Goal: Task Accomplishment & Management: Use online tool/utility

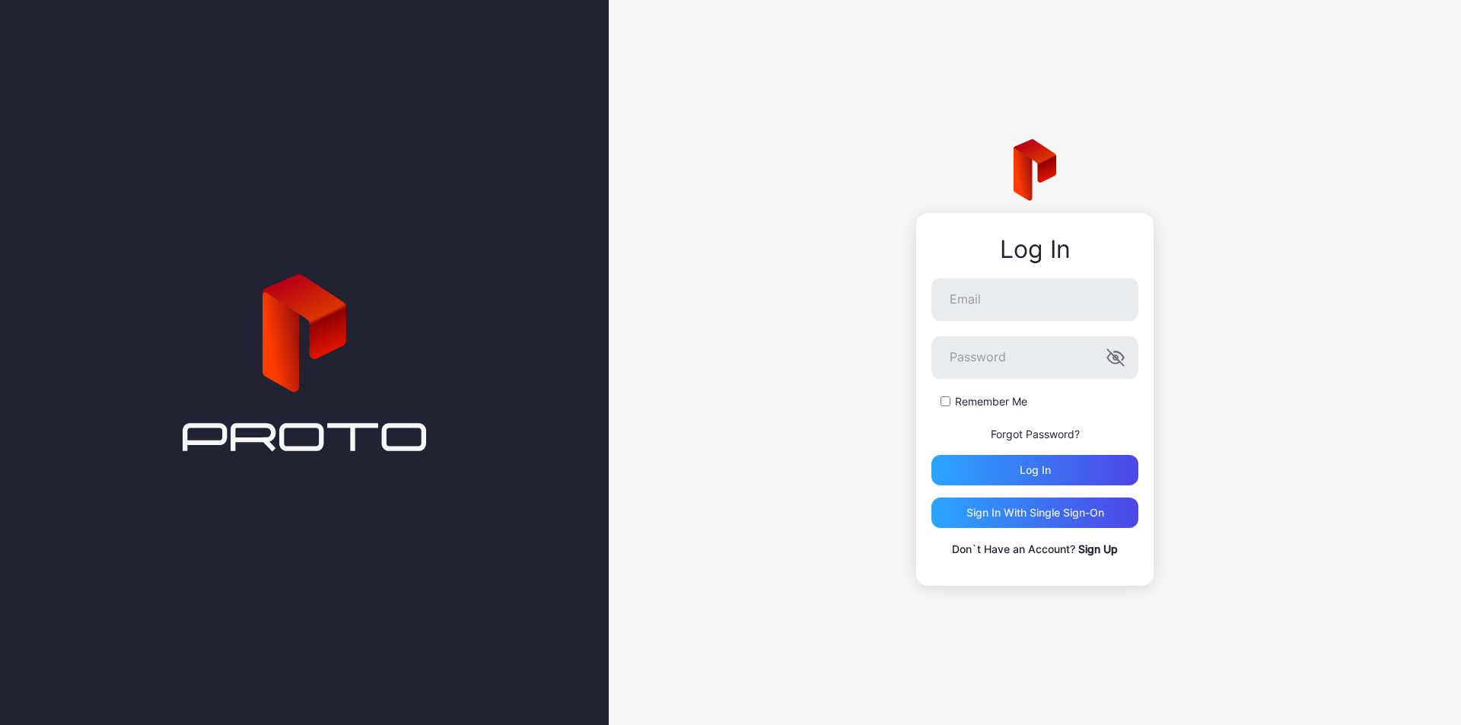
click at [939, 275] on div "Log In Email Password Remember Me Forgot Password? Log in Sign in With Single S…" at bounding box center [1034, 399] width 237 height 373
click at [1010, 289] on input "Email" at bounding box center [1035, 300] width 207 height 43
click at [1031, 300] on input "Email" at bounding box center [1035, 300] width 207 height 43
click at [1009, 299] on input "Email" at bounding box center [1035, 300] width 207 height 43
type input "**********"
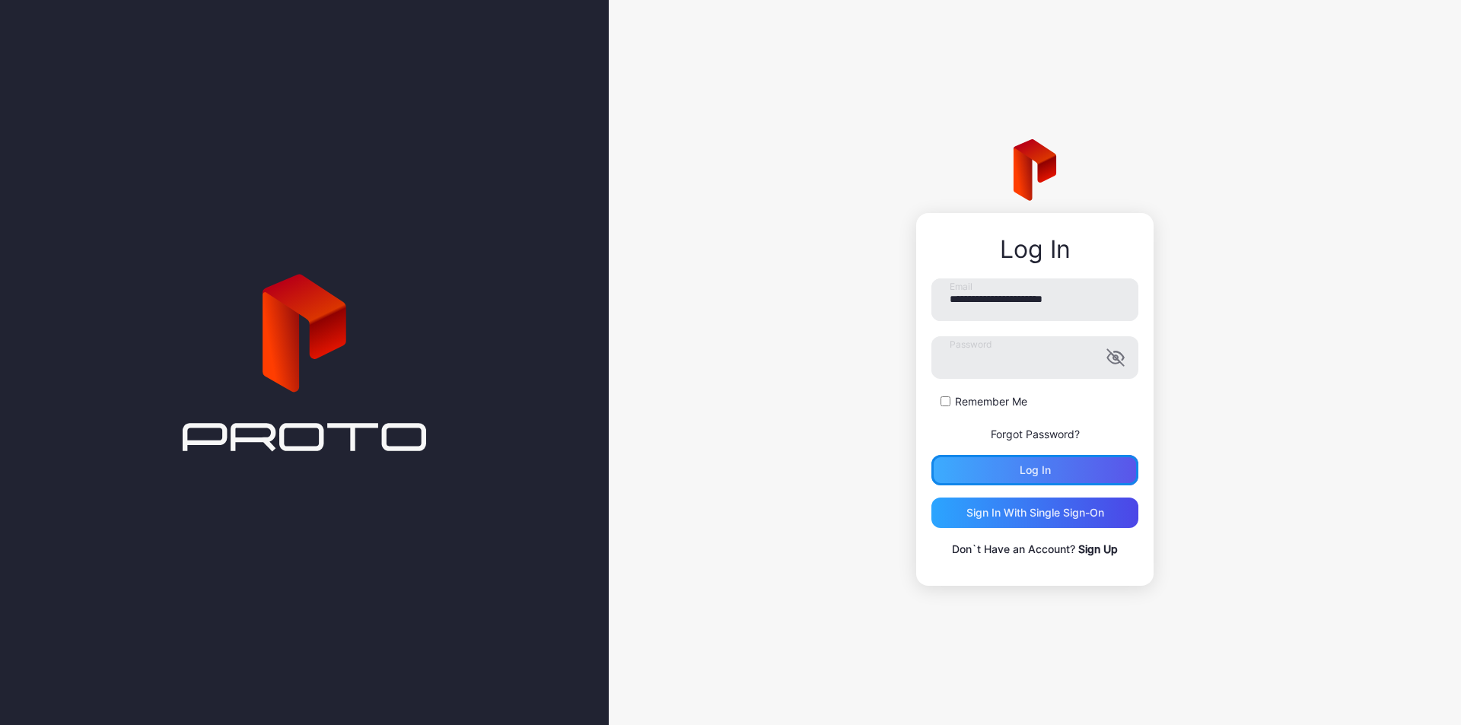
click at [1072, 466] on div "Log in" at bounding box center [1035, 470] width 207 height 30
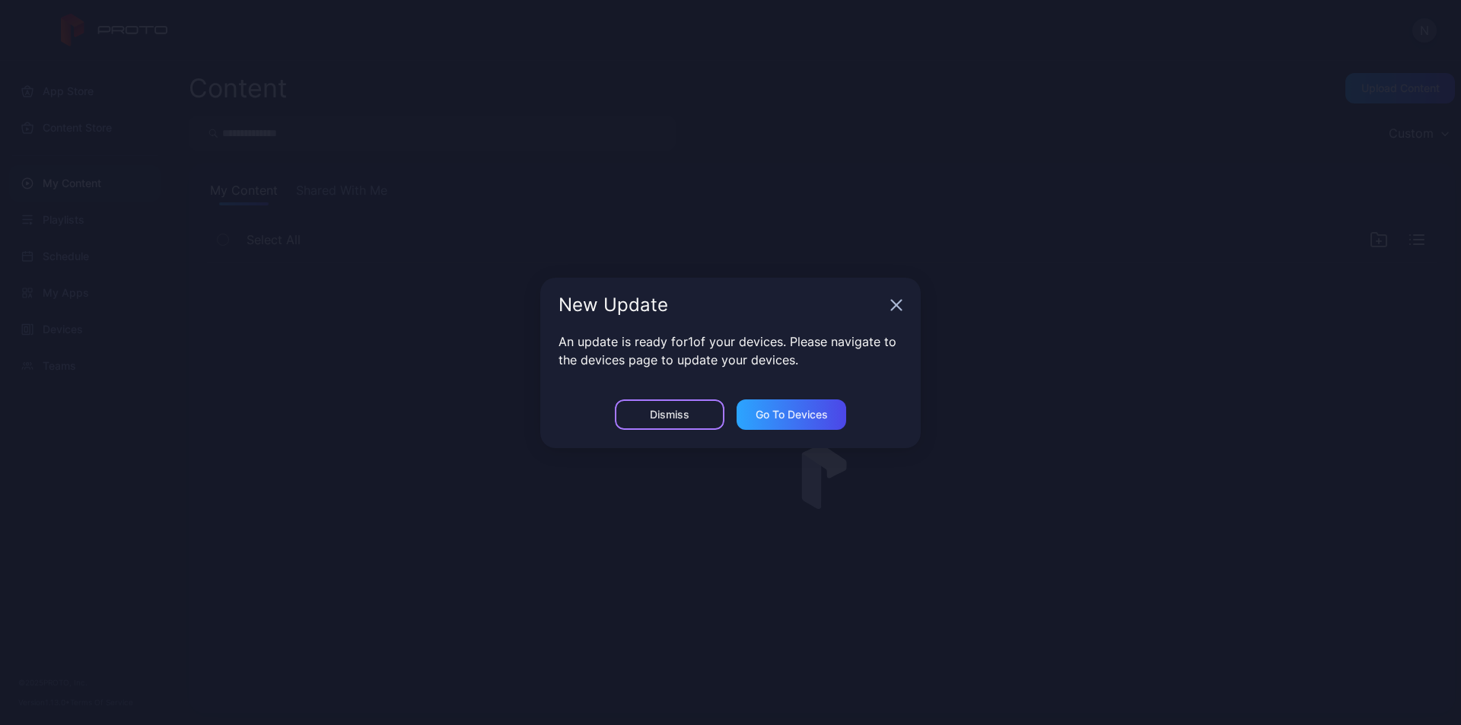
click at [677, 422] on div "Dismiss" at bounding box center [670, 415] width 110 height 30
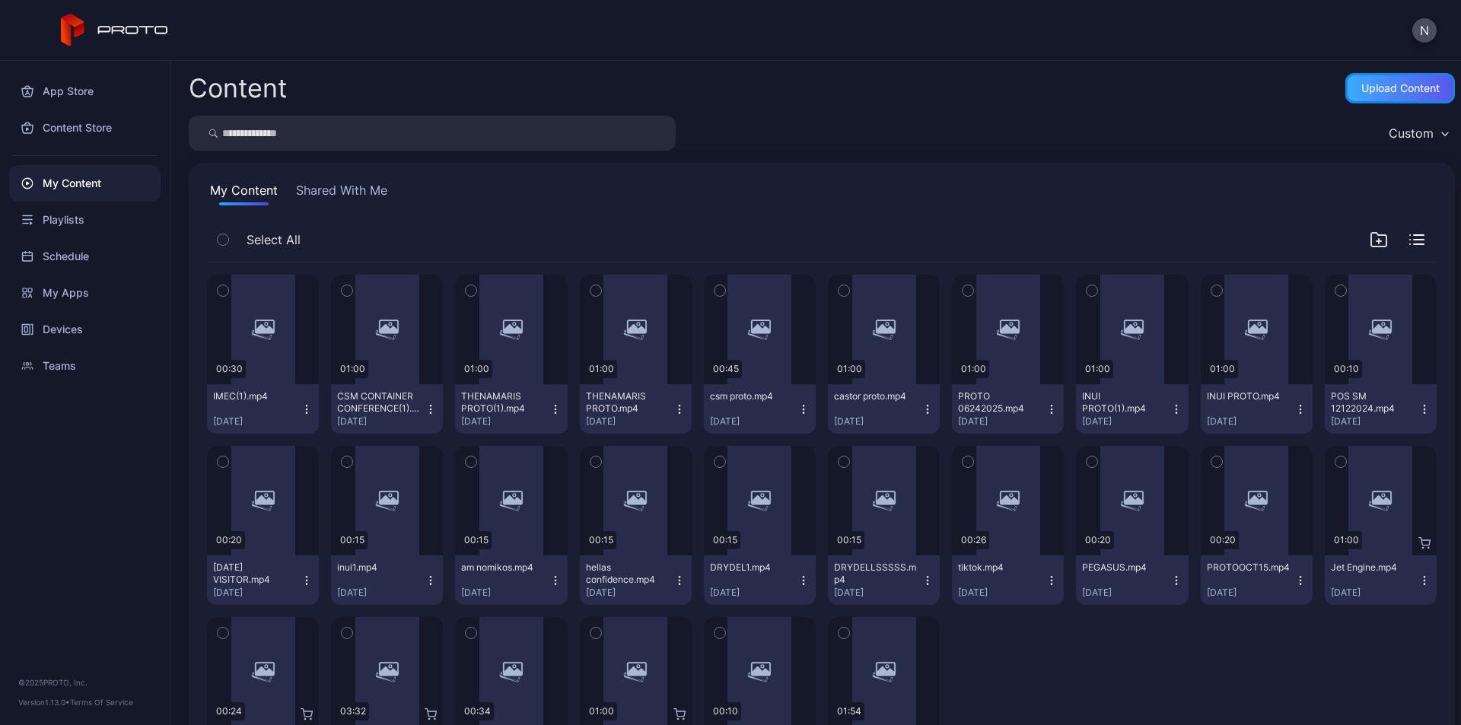
click at [1346, 77] on div "Upload Content" at bounding box center [1401, 88] width 110 height 30
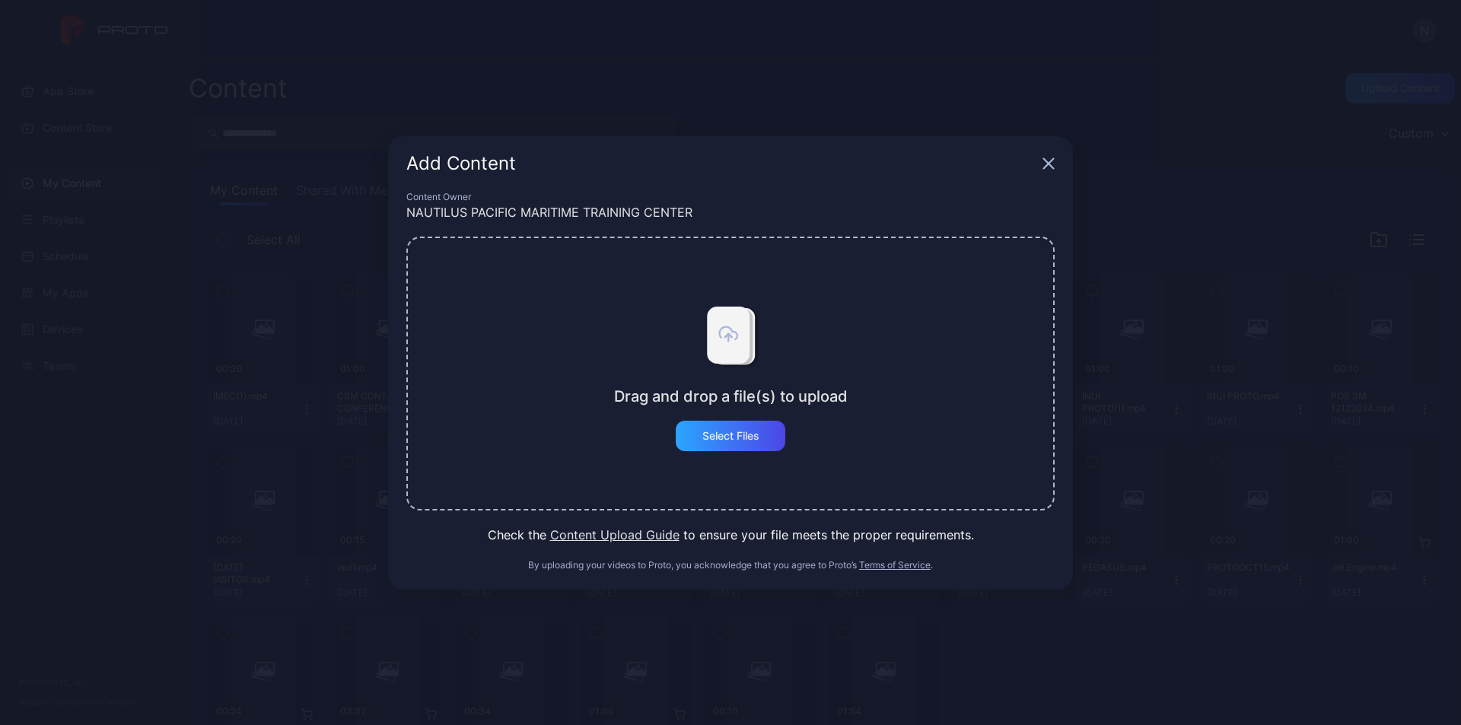
click at [1051, 160] on icon "button" at bounding box center [1049, 163] width 10 height 10
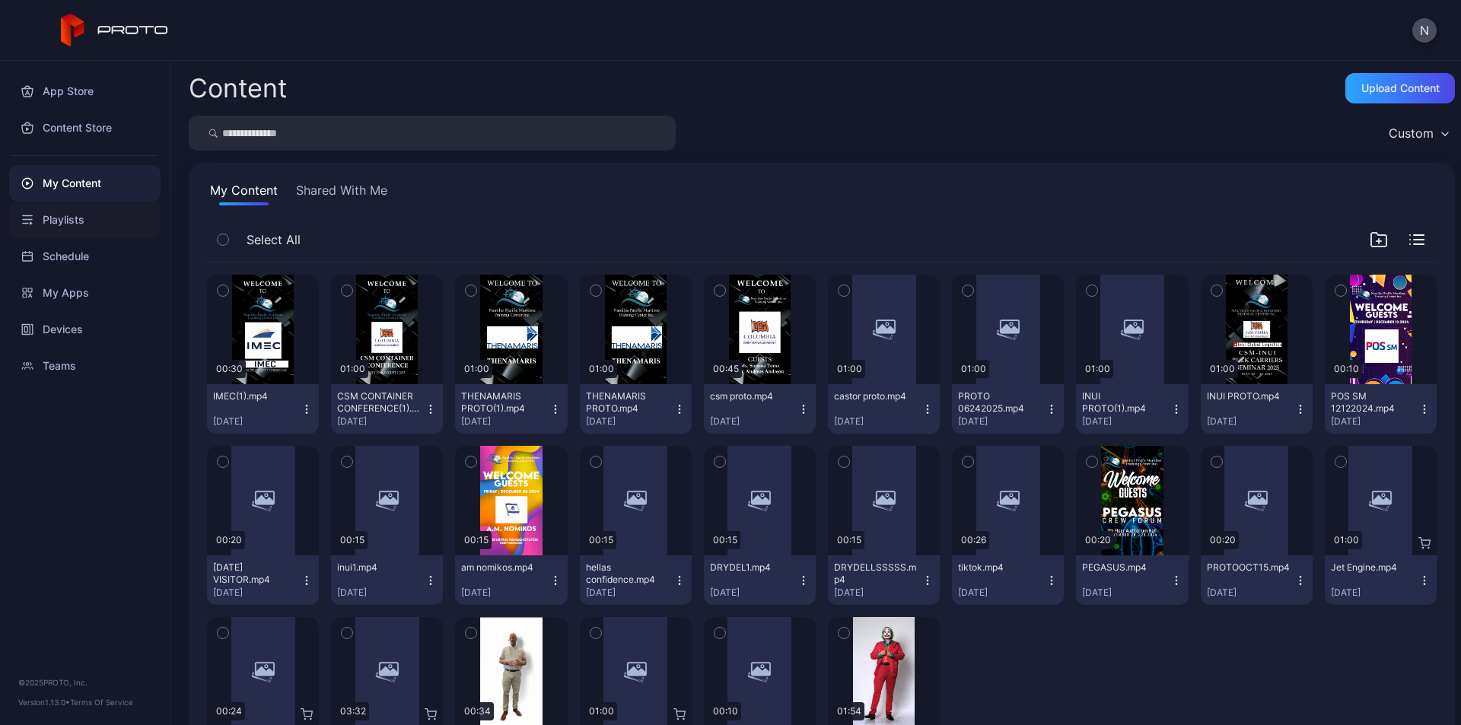
click at [62, 213] on div "Playlists" at bounding box center [84, 220] width 151 height 37
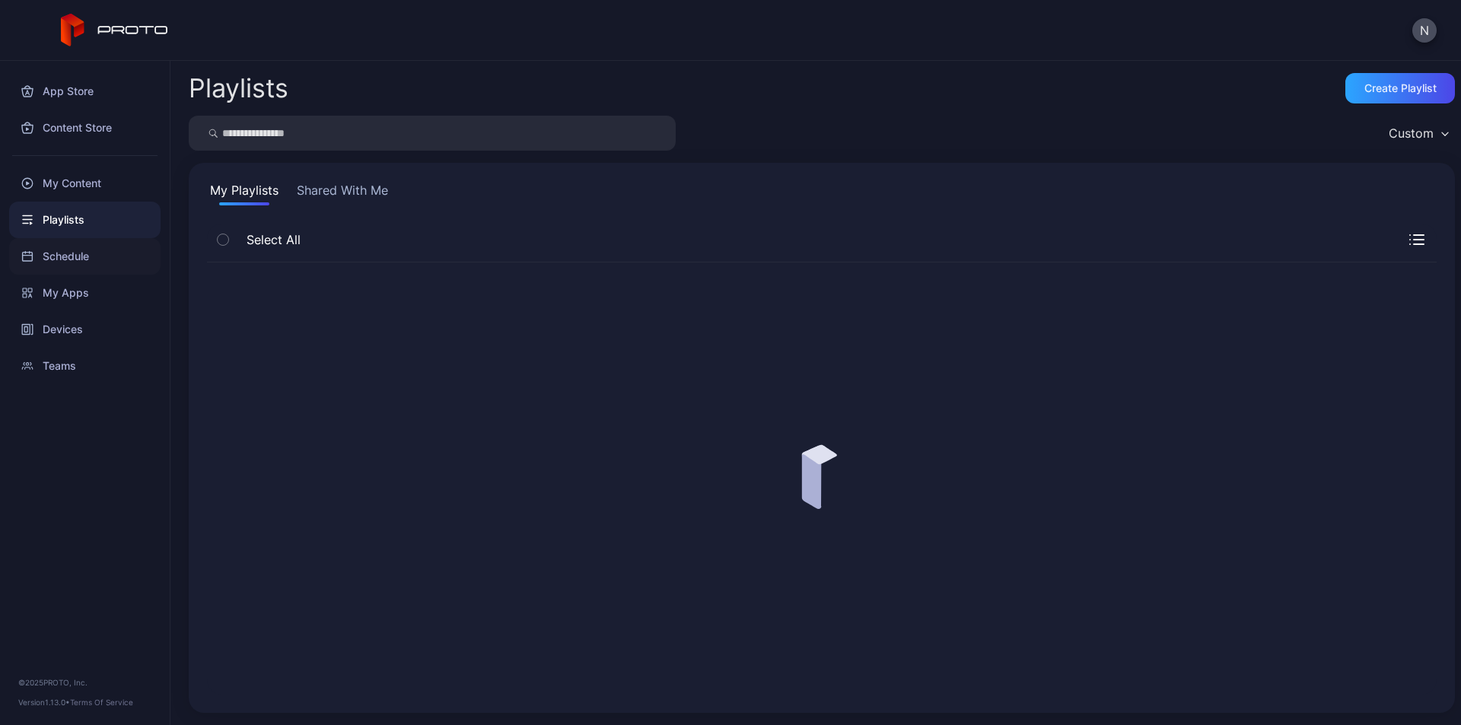
click at [62, 263] on div "Schedule" at bounding box center [84, 256] width 151 height 37
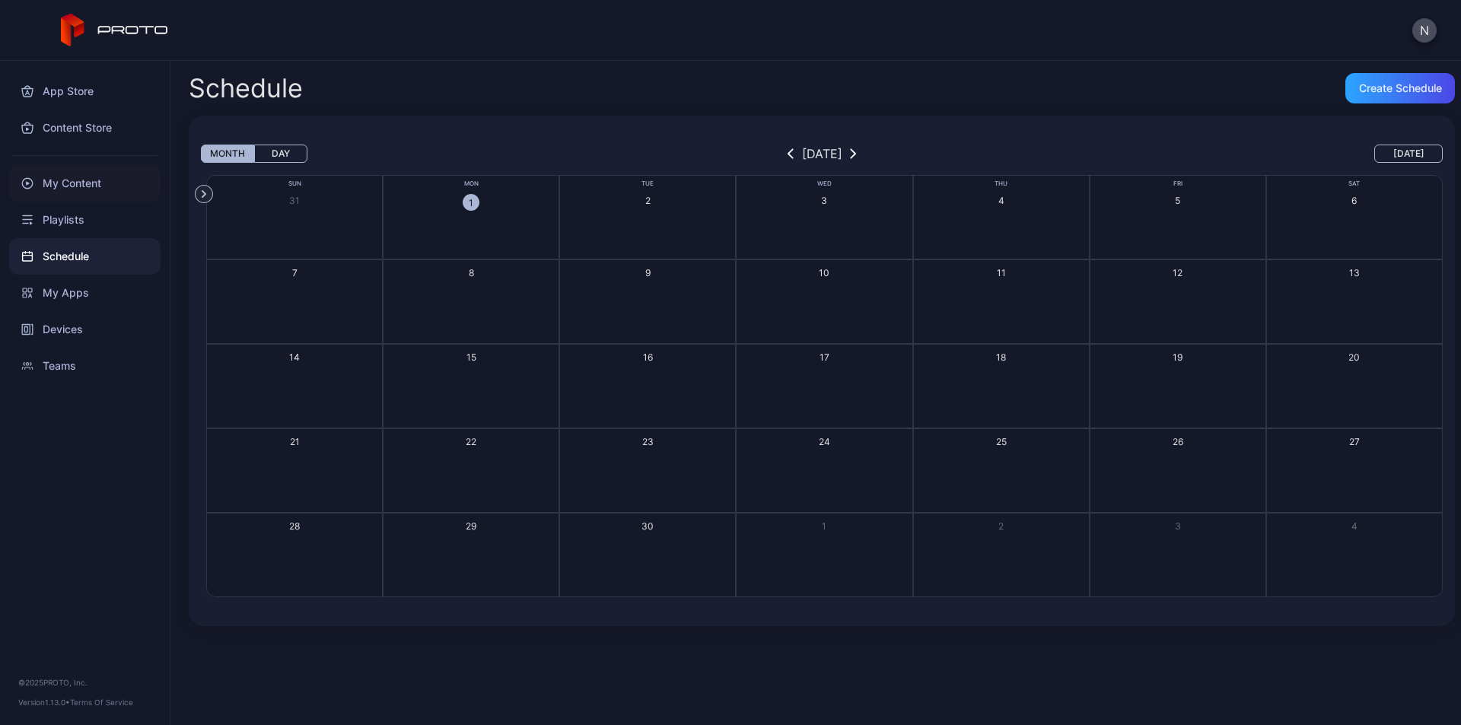
click at [91, 190] on div "My Content" at bounding box center [84, 183] width 151 height 37
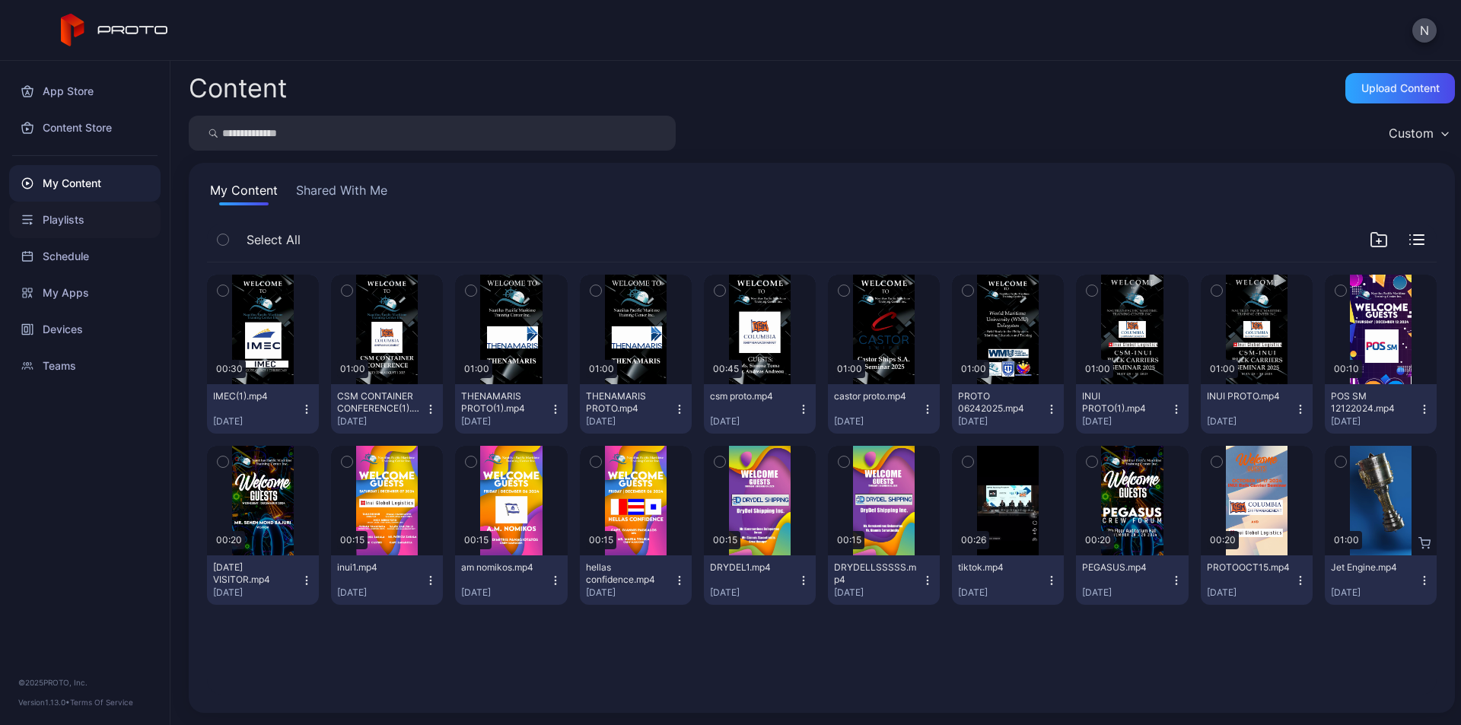
click at [63, 221] on div "Playlists" at bounding box center [84, 220] width 151 height 37
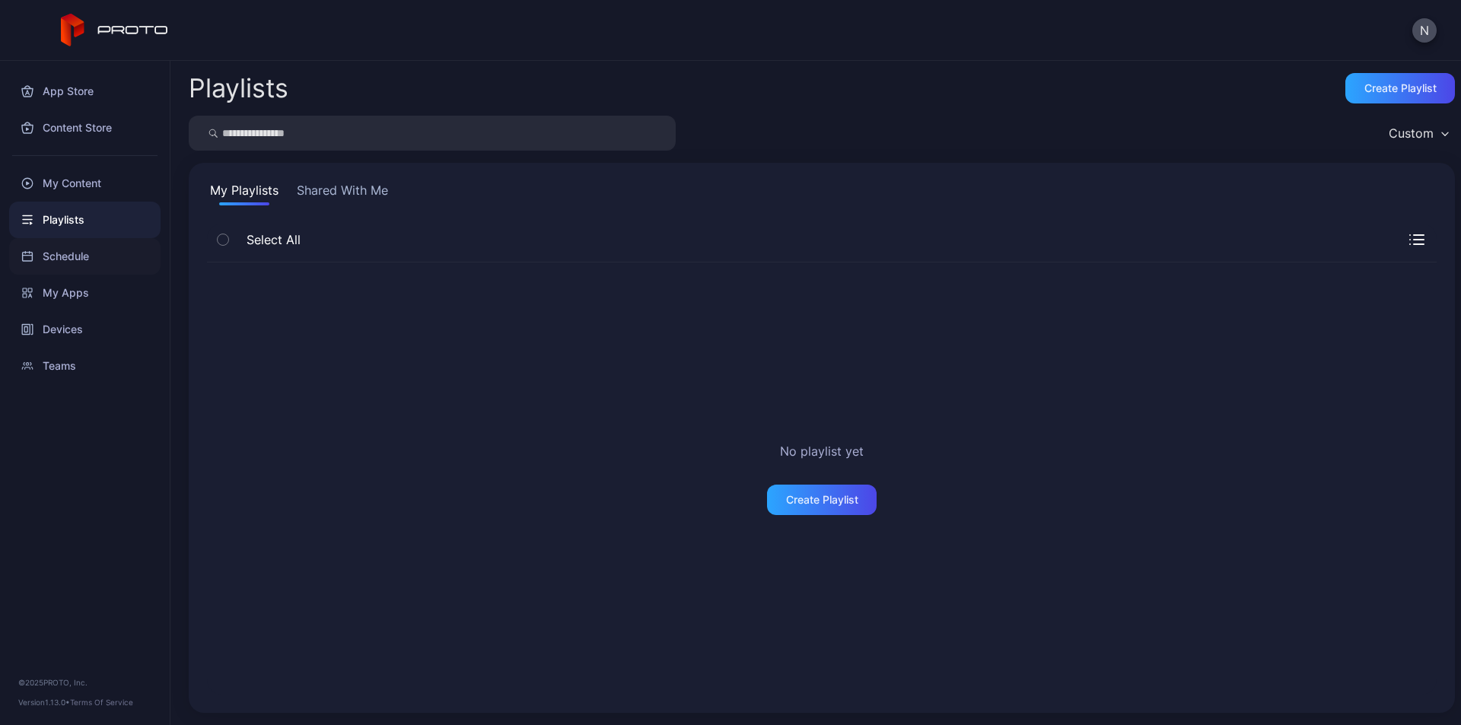
click at [79, 250] on div "Schedule" at bounding box center [84, 256] width 151 height 37
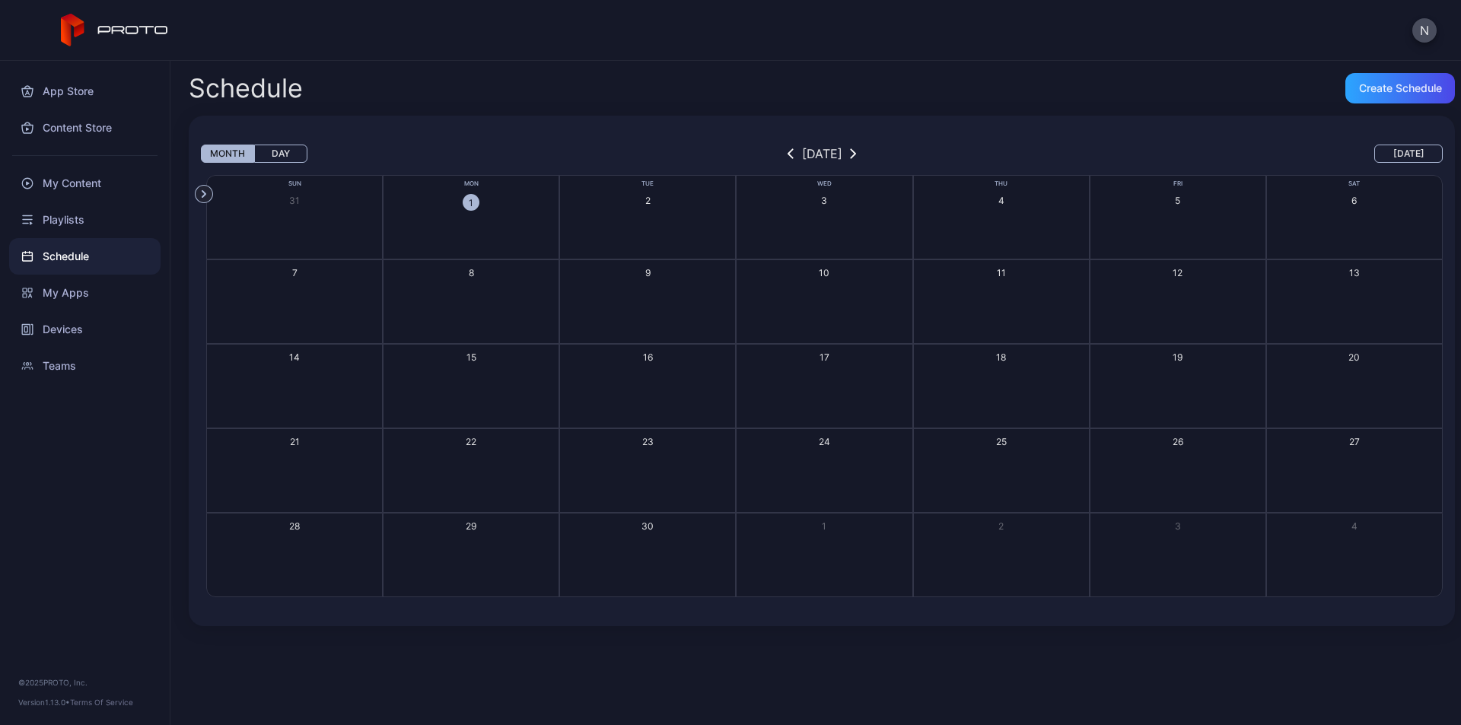
click at [471, 202] on div "1" at bounding box center [471, 202] width 17 height 17
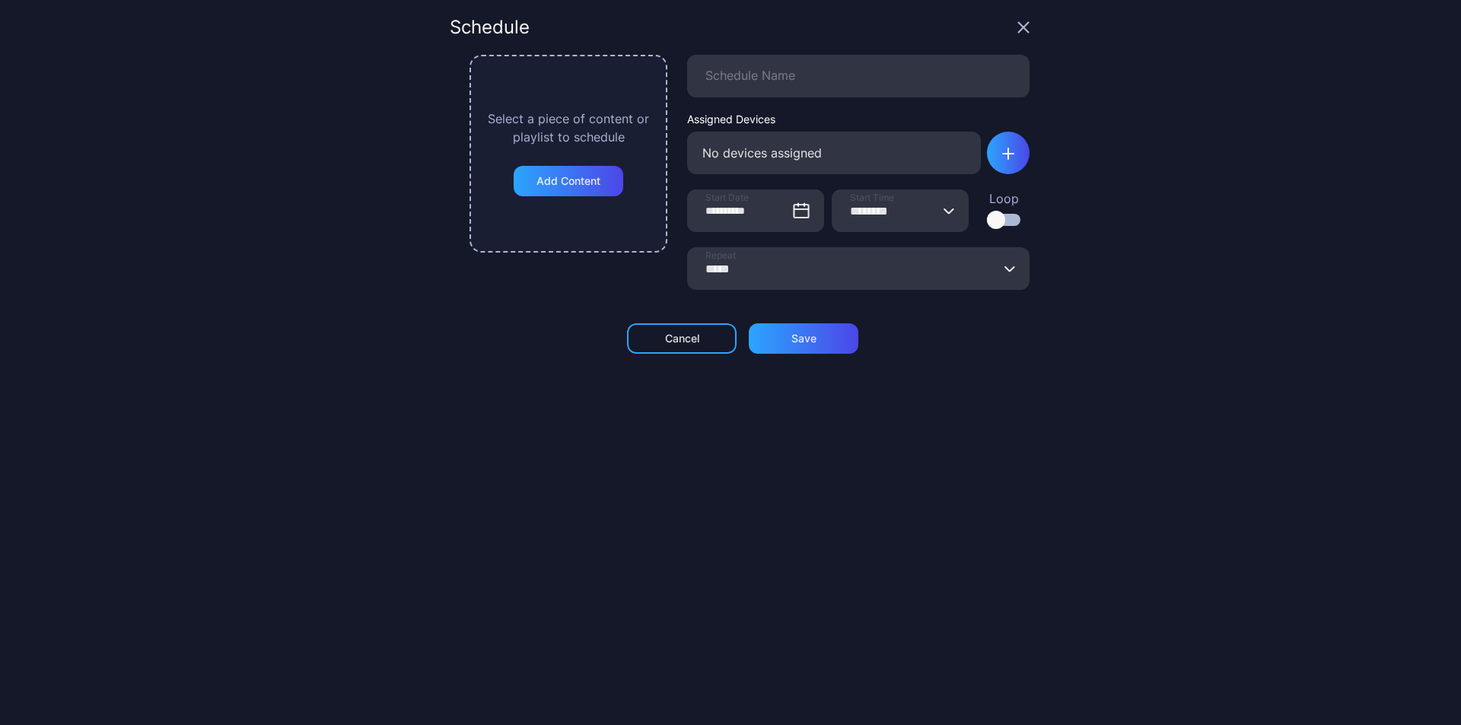
click at [1019, 26] on icon "button" at bounding box center [1024, 28] width 10 height 10
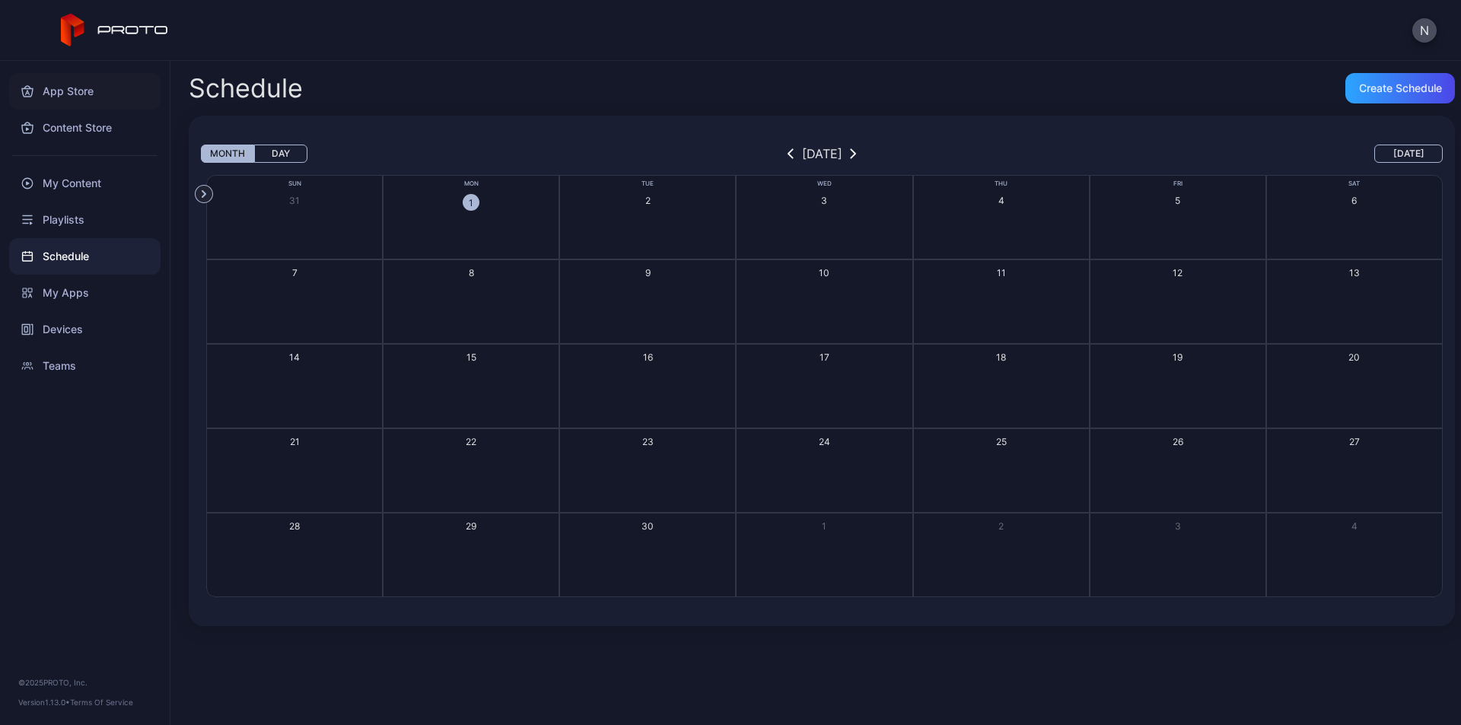
click at [103, 100] on div "App Store" at bounding box center [84, 91] width 151 height 37
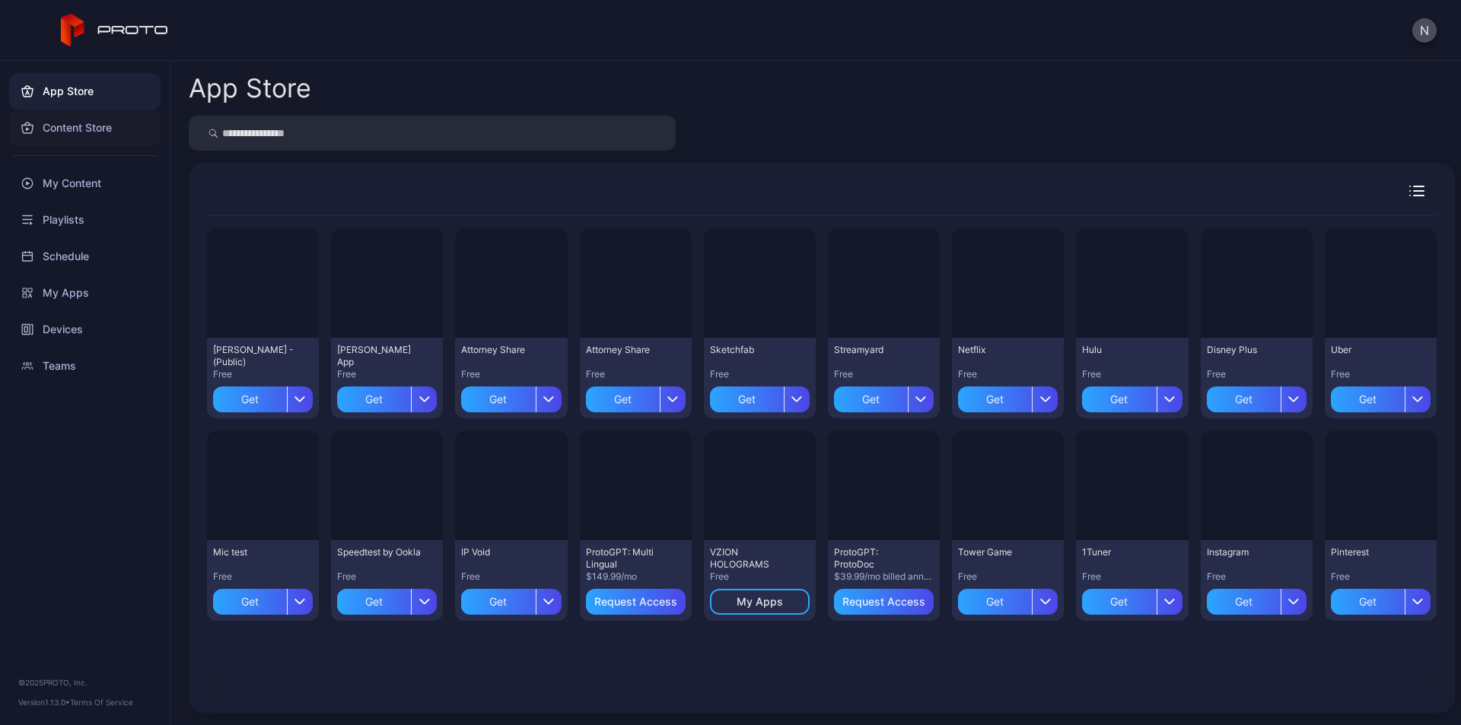
click at [92, 129] on div "Content Store" at bounding box center [84, 128] width 151 height 37
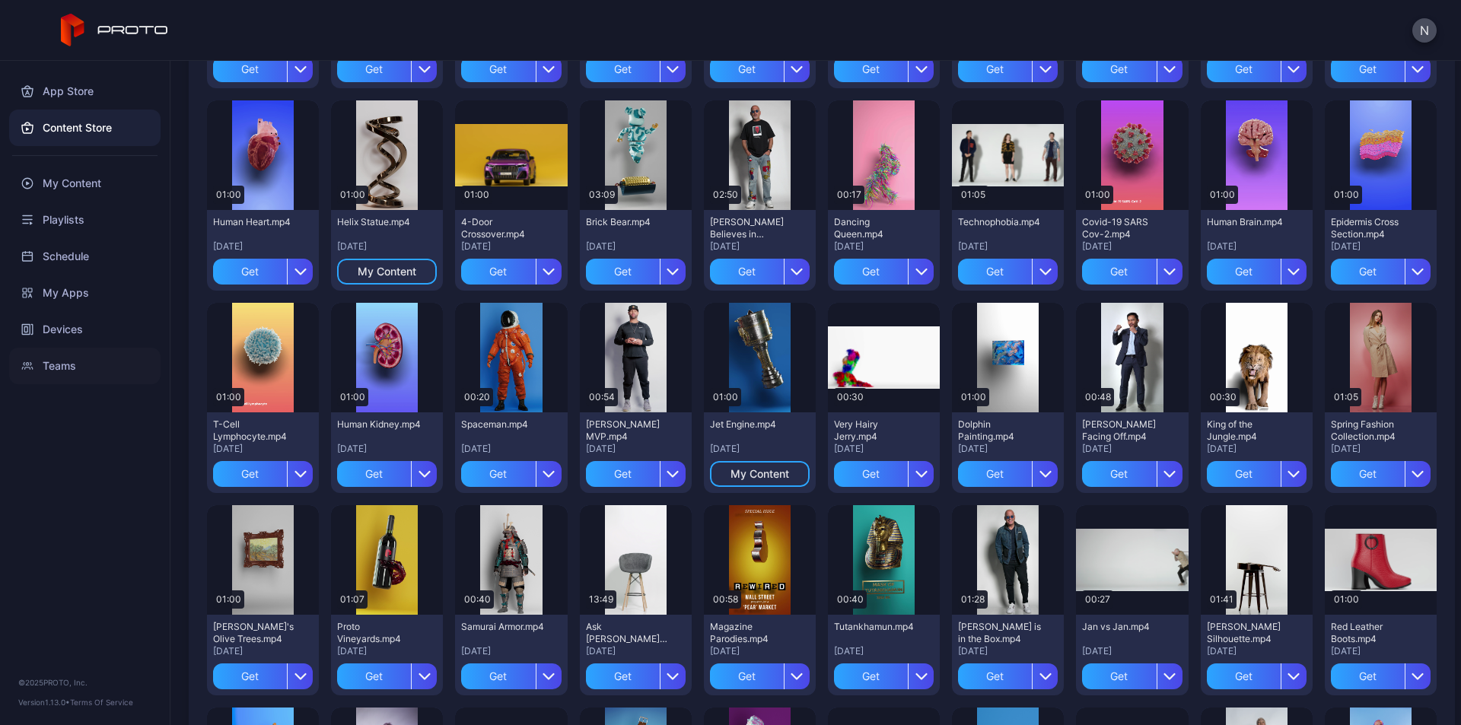
scroll to position [457, 0]
